Goal: Find specific page/section: Find specific page/section

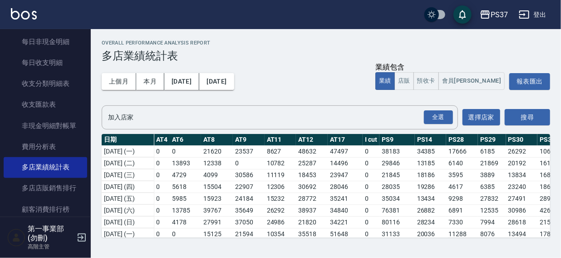
scroll to position [200, 757]
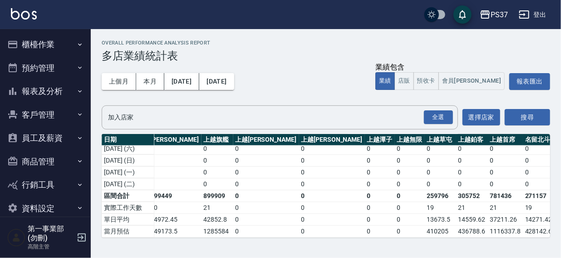
scroll to position [314, 1146]
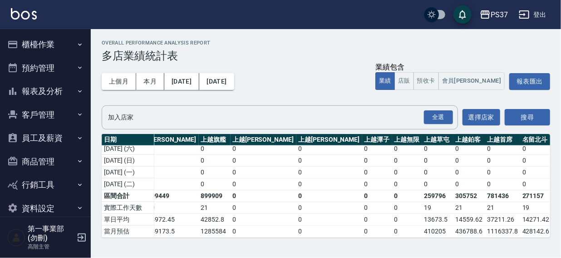
click at [361, 48] on div "Overall Performance Analysis Report 多店業績統計表" at bounding box center [326, 51] width 448 height 22
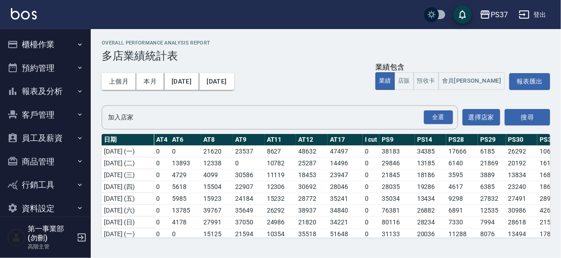
click at [409, 55] on h3 "多店業績統計表" at bounding box center [326, 55] width 448 height 13
